Goal: Information Seeking & Learning: Learn about a topic

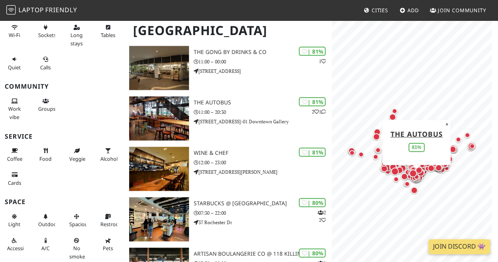
scroll to position [873, 0]
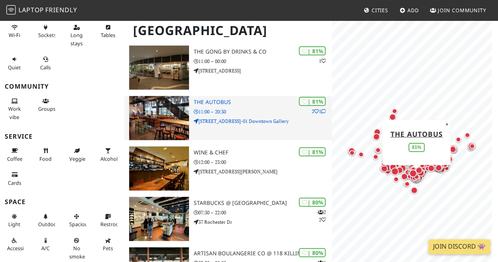
click at [176, 109] on img at bounding box center [159, 118] width 60 height 44
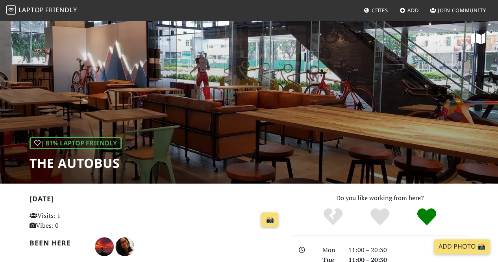
click at [11, 9] on img at bounding box center [10, 9] width 9 height 9
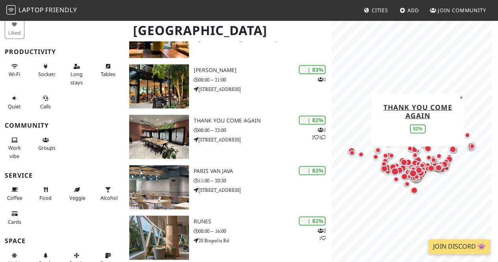
scroll to position [452, 0]
